Goal: Navigation & Orientation: Find specific page/section

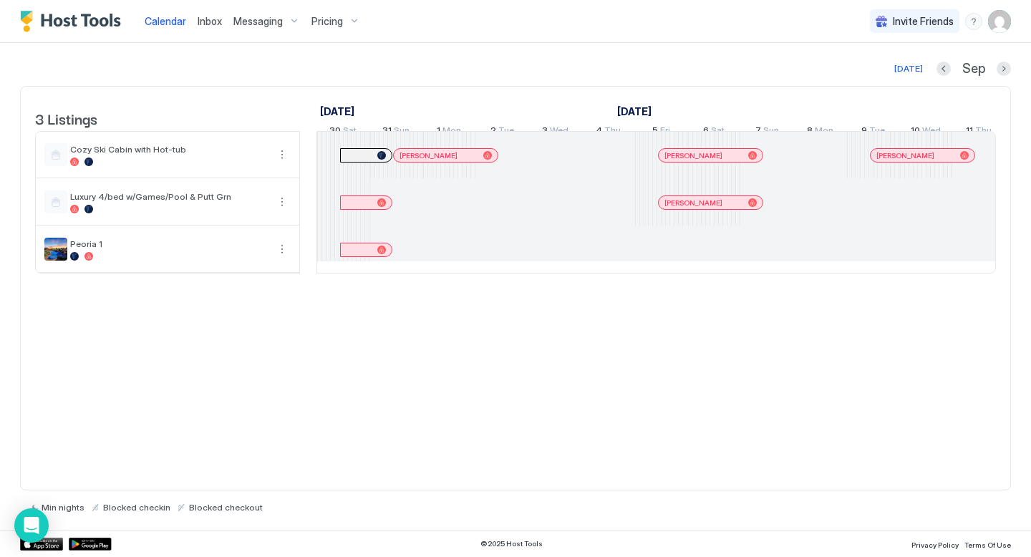
scroll to position [0, 795]
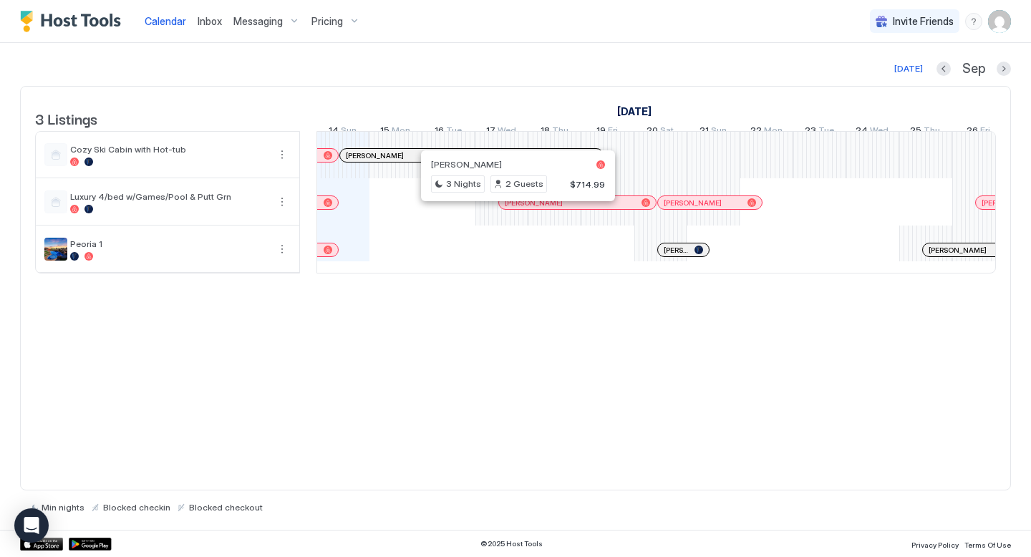
click at [512, 208] on div at bounding box center [511, 202] width 11 height 11
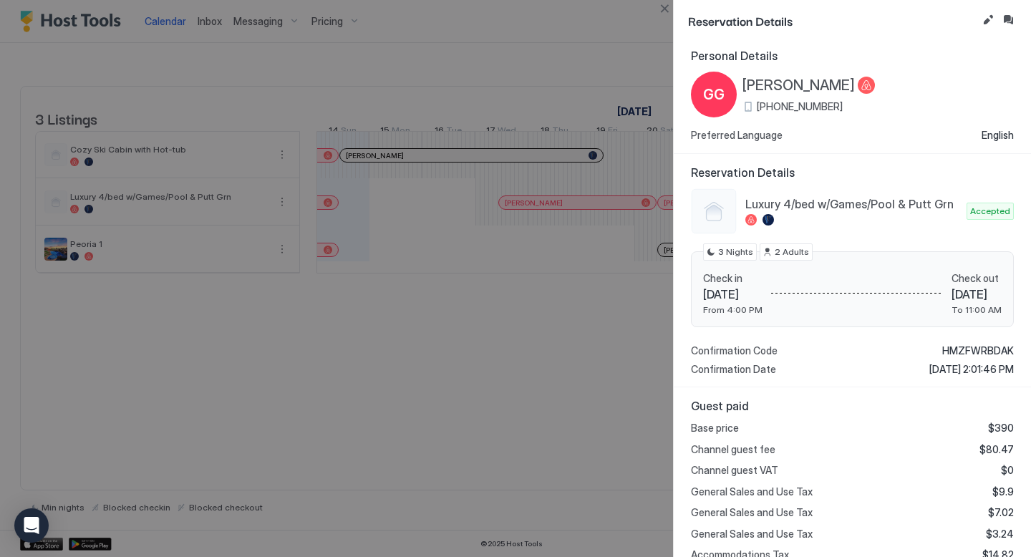
scroll to position [0, 0]
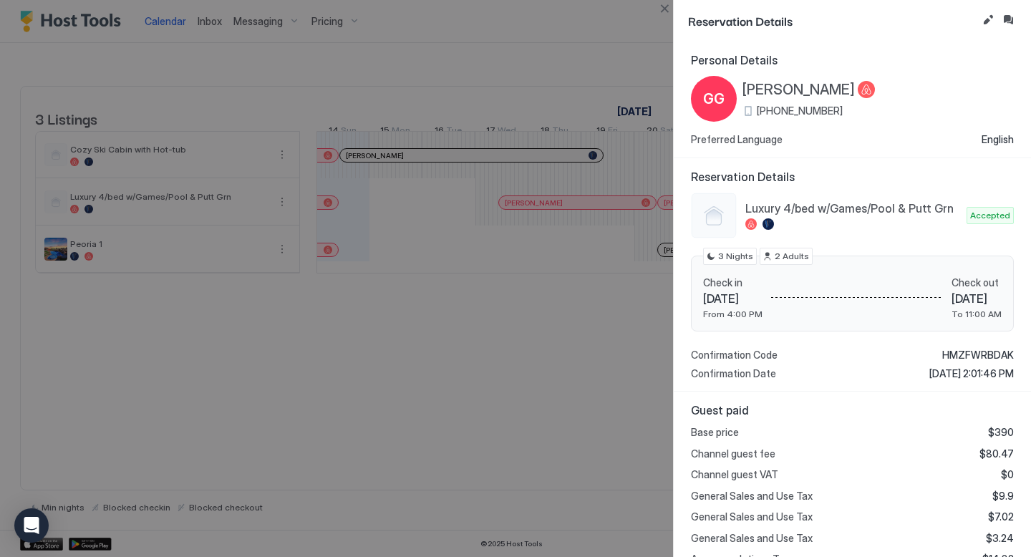
click at [769, 223] on div at bounding box center [767, 223] width 11 height 11
click at [598, 349] on div at bounding box center [515, 278] width 1031 height 557
click at [517, 420] on div at bounding box center [515, 278] width 1031 height 557
click at [731, 20] on span "Reservation Details" at bounding box center [832, 20] width 288 height 18
click at [545, 333] on div at bounding box center [515, 278] width 1031 height 557
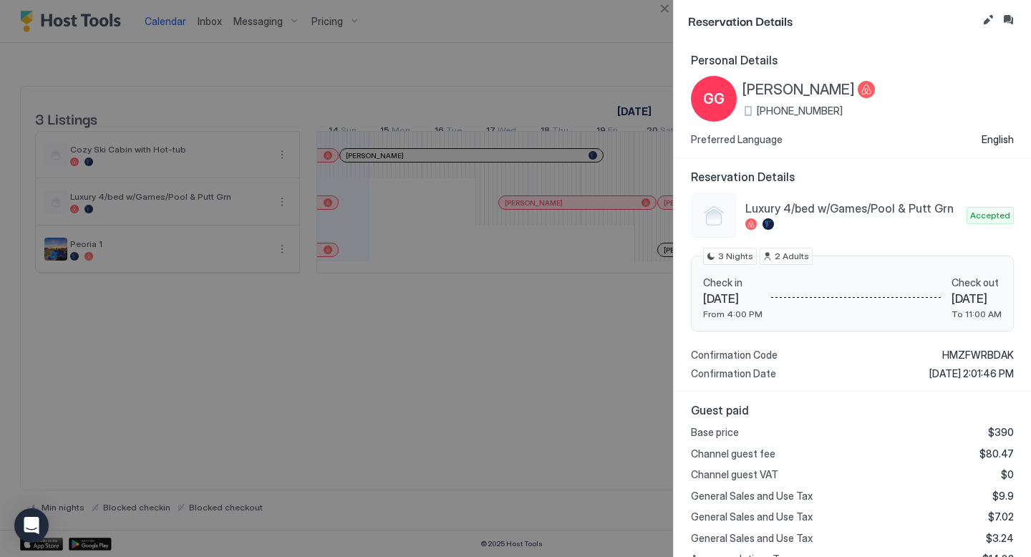
click at [547, 262] on div at bounding box center [515, 278] width 1031 height 557
click at [635, 42] on div at bounding box center [515, 278] width 1031 height 557
click at [143, 94] on div at bounding box center [515, 278] width 1031 height 557
click at [1009, 19] on button "Inbox" at bounding box center [1007, 19] width 17 height 17
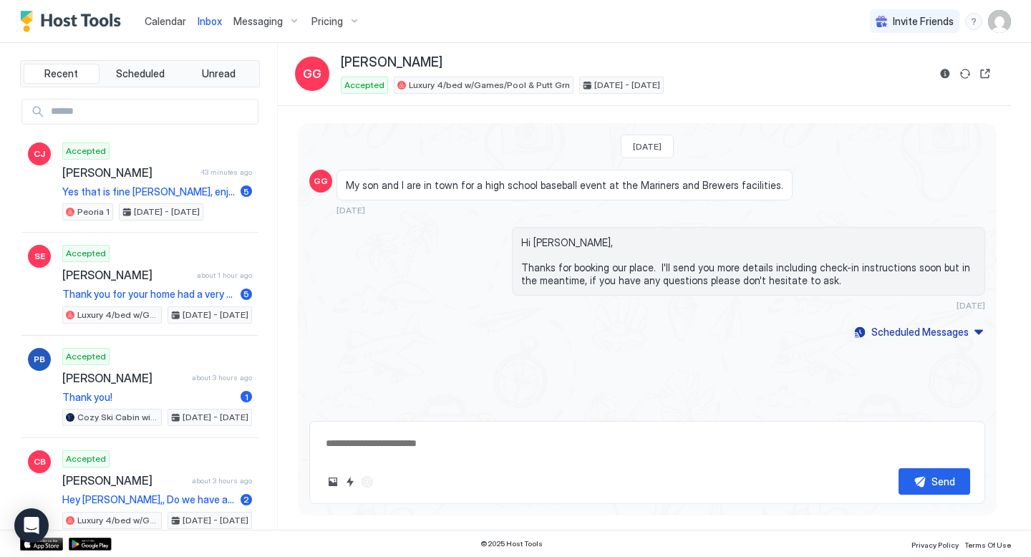
click at [170, 24] on span "Calendar" at bounding box center [166, 21] width 42 height 12
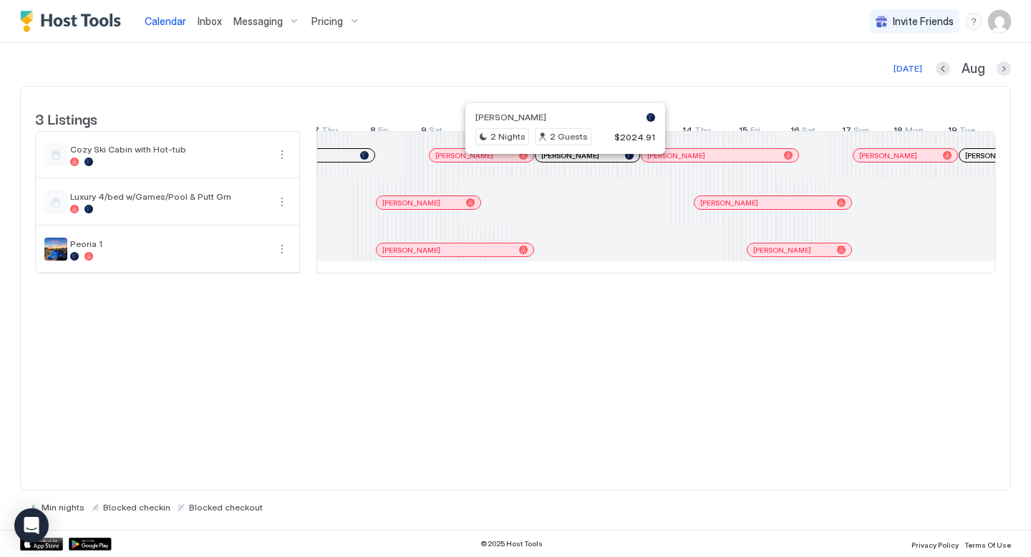
click at [558, 161] on div at bounding box center [557, 155] width 11 height 11
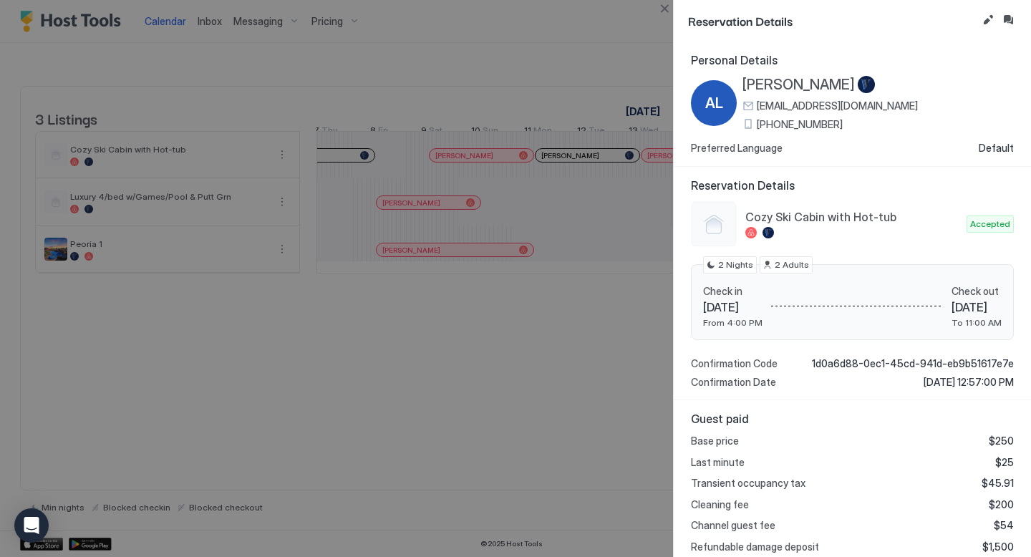
click at [588, 57] on div at bounding box center [515, 278] width 1031 height 557
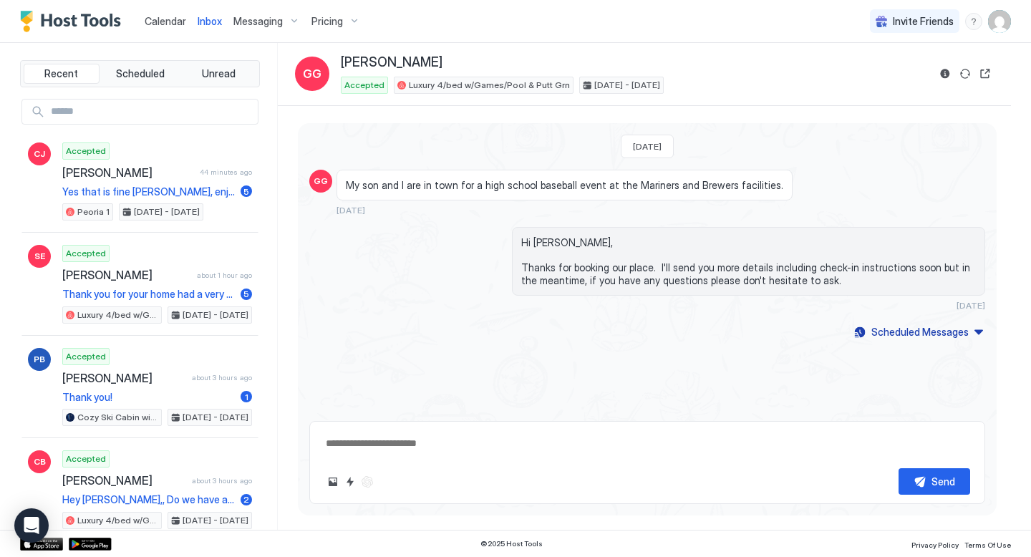
type textarea "*"
click at [170, 20] on span "Calendar" at bounding box center [166, 21] width 42 height 12
